Goal: Task Accomplishment & Management: Manage account settings

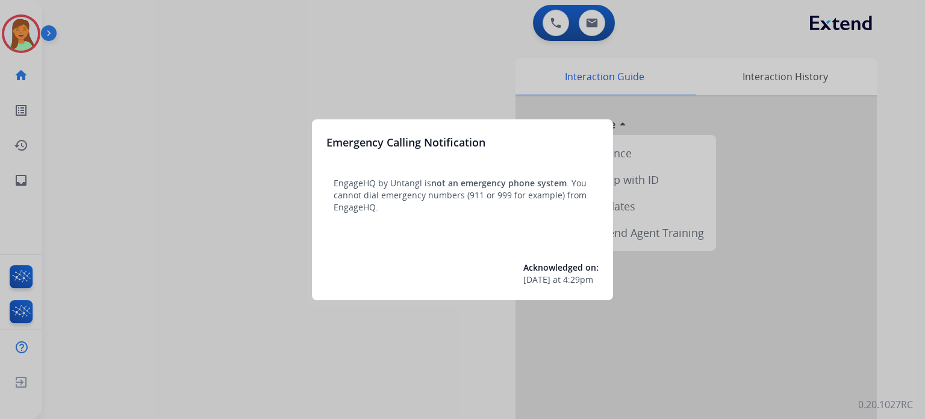
click at [195, 354] on div at bounding box center [462, 209] width 925 height 419
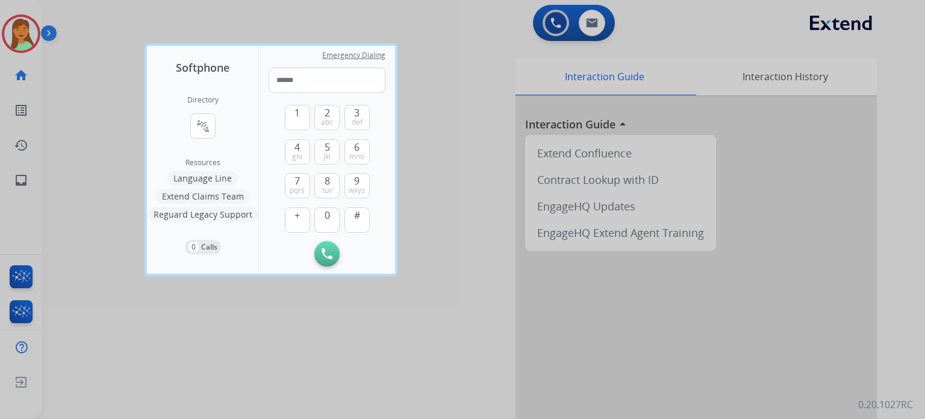
click at [190, 354] on div at bounding box center [462, 209] width 925 height 419
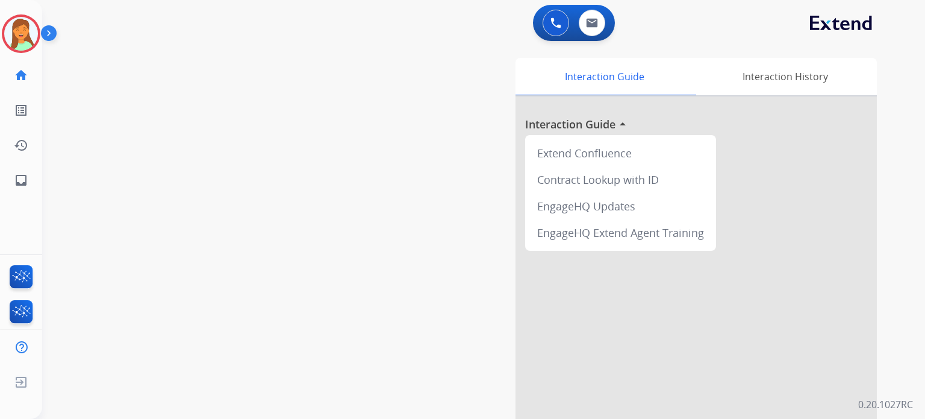
click at [314, 331] on div "swap_horiz Break voice bridge close_fullscreen Connect 3-Way Call merge_type Se…" at bounding box center [469, 294] width 854 height 502
drag, startPoint x: 366, startPoint y: 252, endPoint x: 222, endPoint y: 257, distance: 144.0
click at [222, 257] on div "swap_horiz Break voice bridge close_fullscreen Connect 3-Way Call merge_type Se…" at bounding box center [469, 294] width 854 height 502
click at [25, 48] on img at bounding box center [21, 34] width 34 height 34
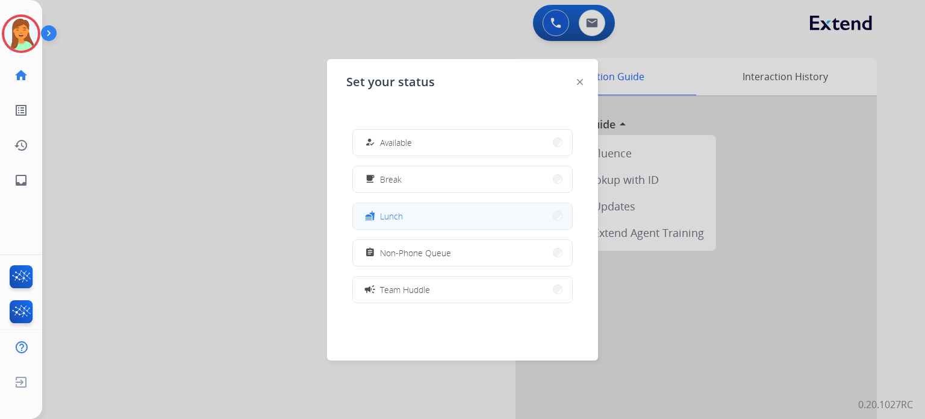
click at [379, 214] on div "fastfood" at bounding box center [371, 215] width 17 height 14
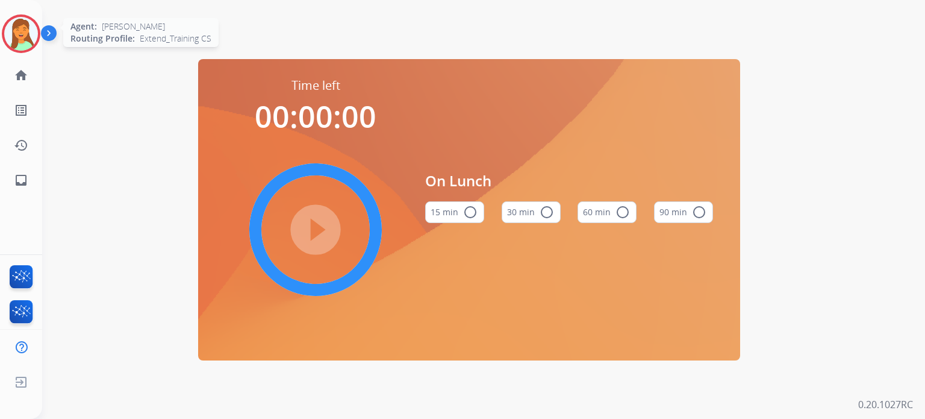
drag, startPoint x: 17, startPoint y: 39, endPoint x: 34, endPoint y: 50, distance: 20.6
click at [18, 39] on img at bounding box center [21, 34] width 34 height 34
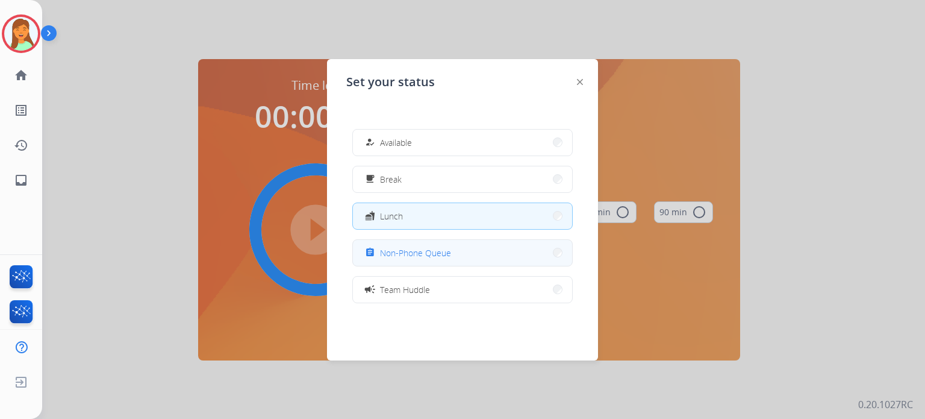
click at [442, 266] on div "assignment Non-Phone Queue" at bounding box center [462, 252] width 220 height 27
click at [440, 249] on span "Non-Phone Queue" at bounding box center [415, 252] width 71 height 13
